Goal: Information Seeking & Learning: Find specific fact

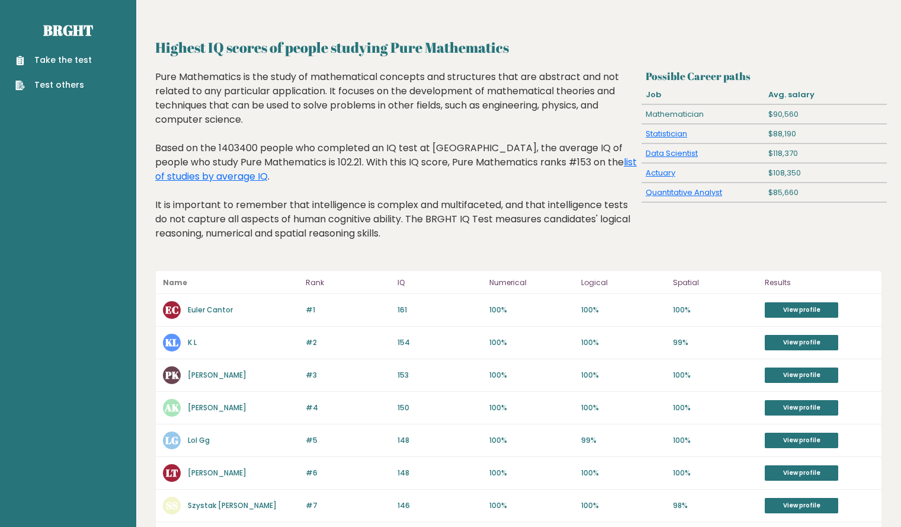
click at [159, 356] on div "#2 KL K L 155 #2 154 100% 100% 99% View profile" at bounding box center [519, 343] width 726 height 33
click at [196, 179] on link "list of studies by average IQ" at bounding box center [396, 169] width 482 height 28
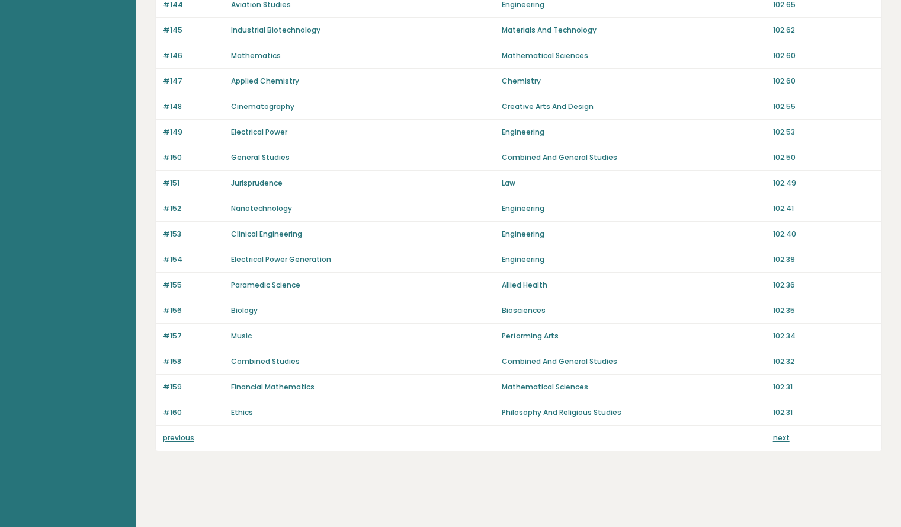
scroll to position [727, 0]
click at [177, 438] on link "previous" at bounding box center [178, 438] width 31 height 10
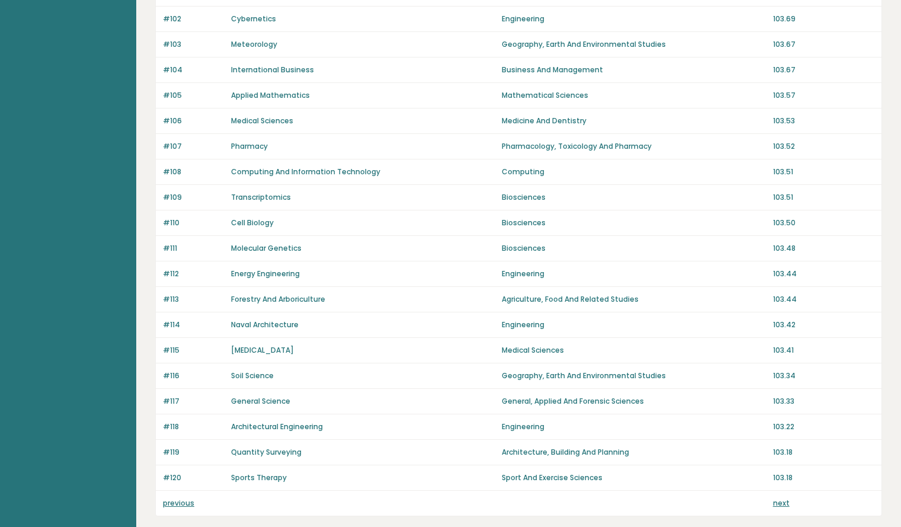
scroll to position [728, 0]
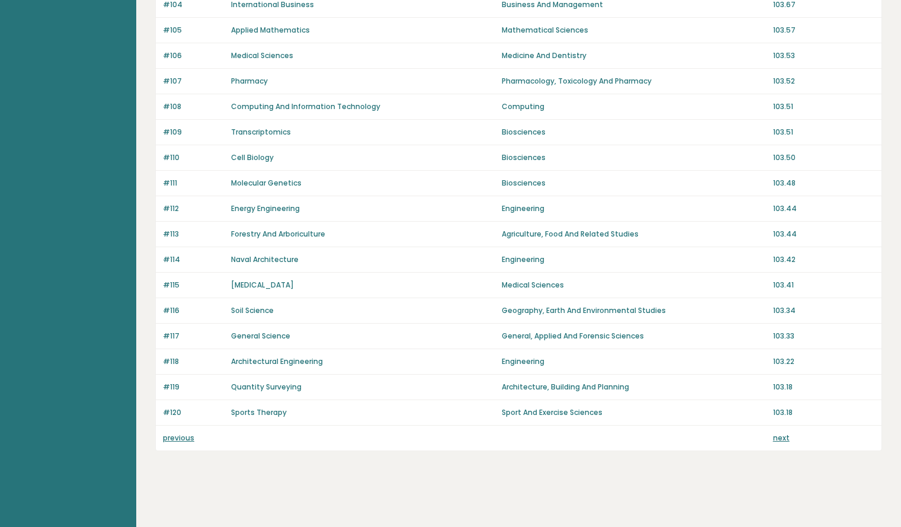
click at [176, 439] on link "previous" at bounding box center [178, 438] width 31 height 10
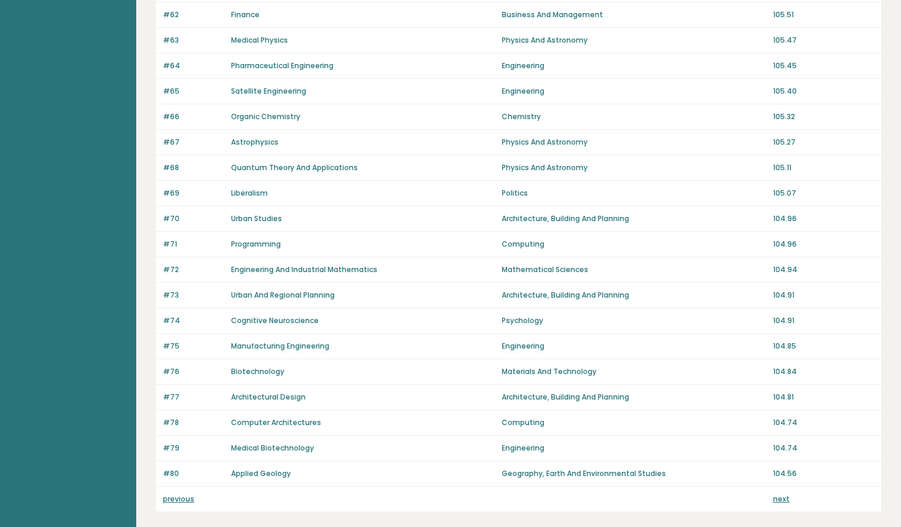
scroll to position [728, 0]
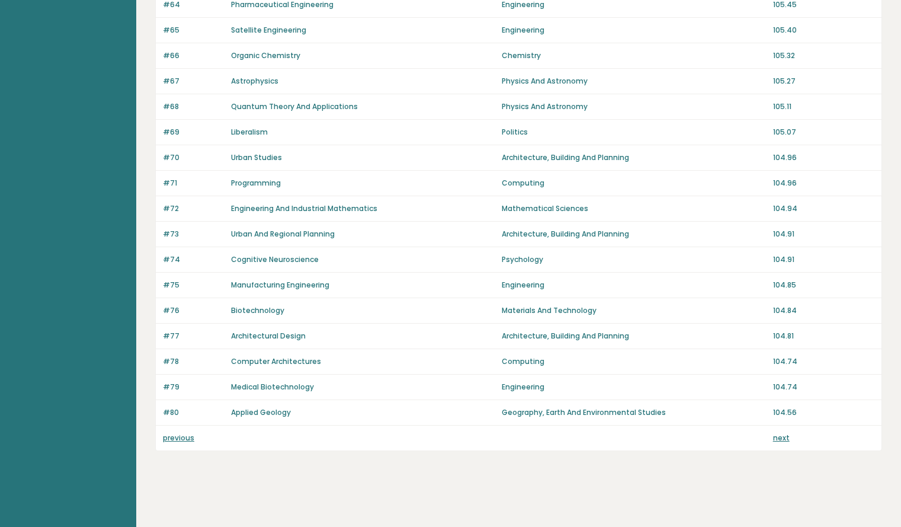
click at [177, 440] on link "previous" at bounding box center [178, 438] width 31 height 10
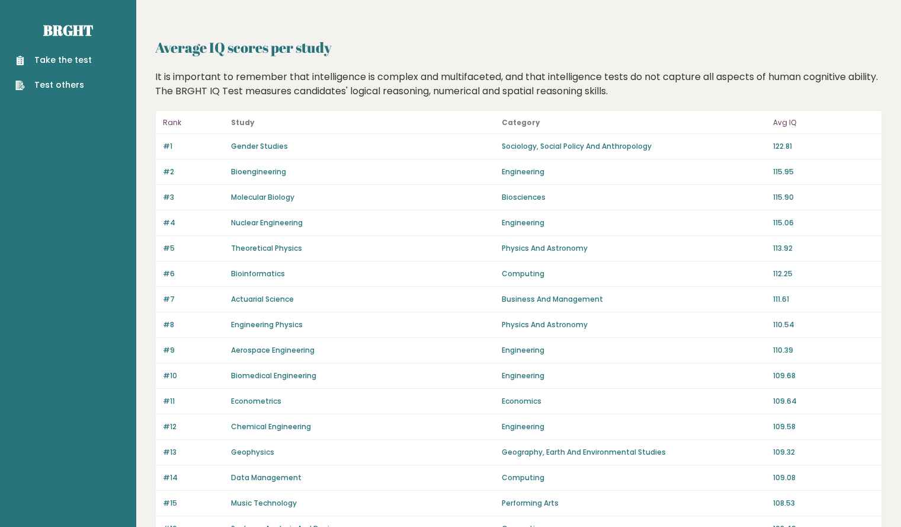
click at [177, 436] on div "#12 Chemical Engineering Engineering 109.58" at bounding box center [519, 426] width 726 height 25
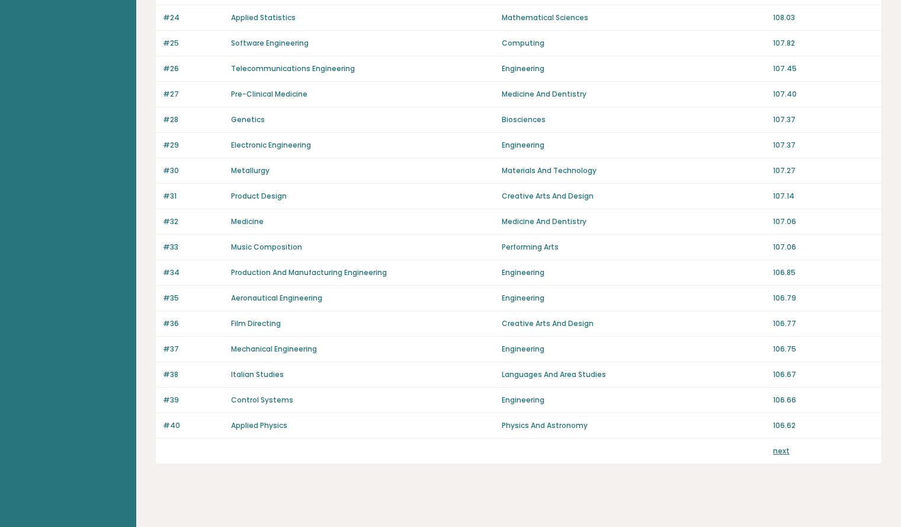
scroll to position [715, 0]
click at [177, 436] on div "#40 Applied Physics Physics And Astronomy 106.62" at bounding box center [519, 424] width 726 height 25
